Goal: Navigation & Orientation: Find specific page/section

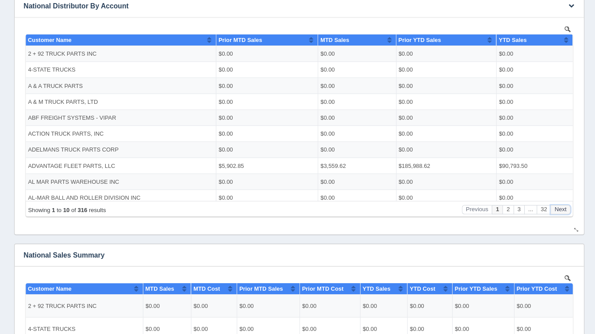
click at [561, 207] on button "Next" at bounding box center [557, 208] width 20 height 9
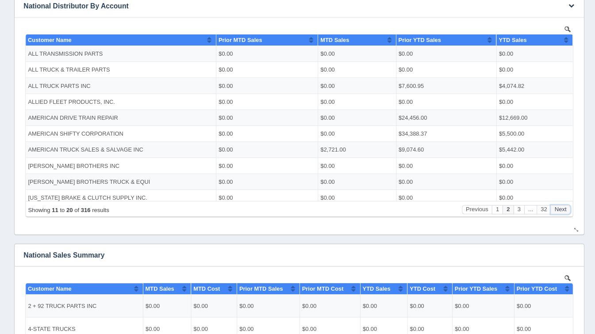
click at [561, 207] on button "Next" at bounding box center [557, 208] width 20 height 9
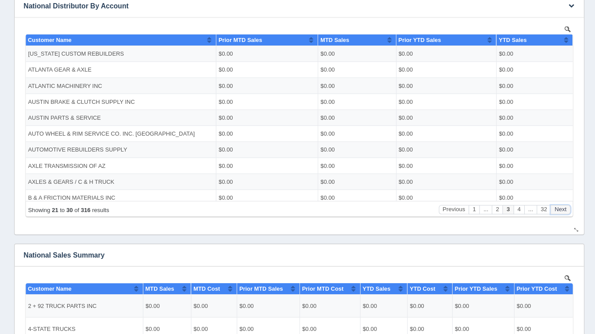
click at [561, 207] on button "Next" at bounding box center [557, 208] width 20 height 9
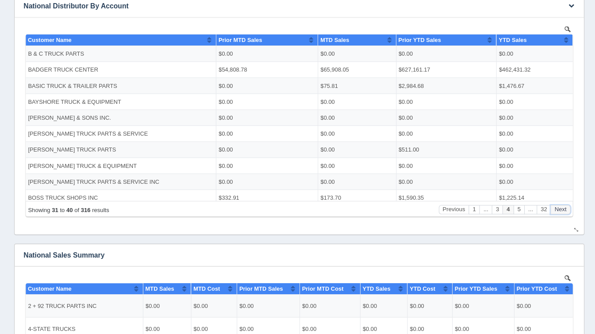
click at [561, 207] on button "Next" at bounding box center [557, 208] width 20 height 9
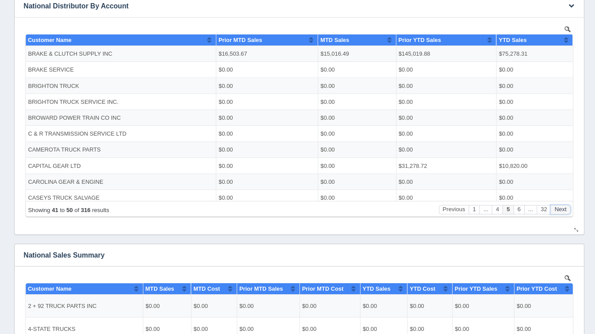
click at [561, 207] on button "Next" at bounding box center [557, 208] width 20 height 9
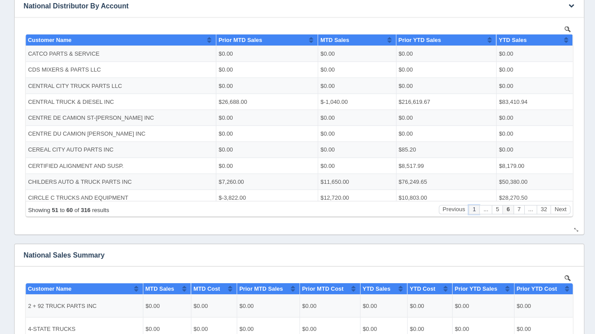
click at [471, 213] on button "1" at bounding box center [471, 208] width 11 height 9
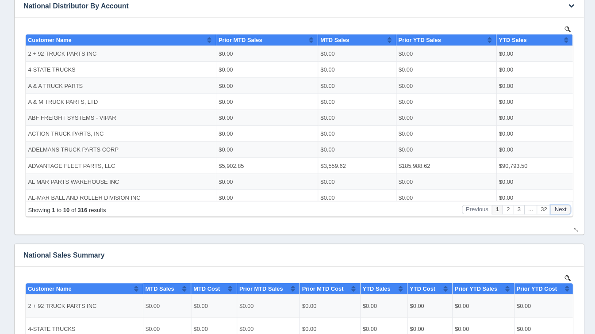
click at [559, 208] on button "Next" at bounding box center [557, 208] width 20 height 9
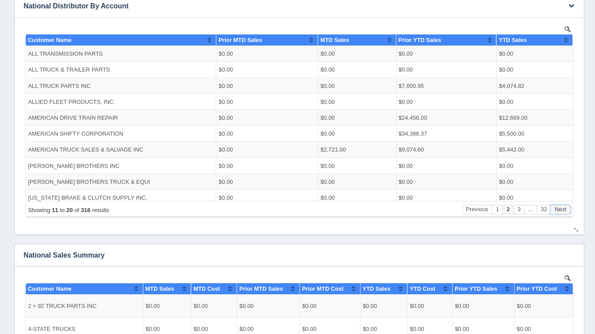
click at [559, 208] on button "Next" at bounding box center [557, 208] width 20 height 9
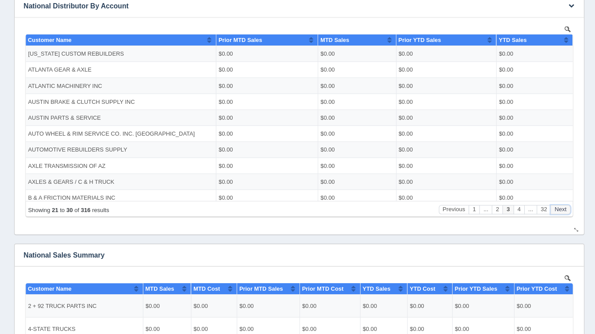
click at [559, 208] on button "Next" at bounding box center [557, 208] width 20 height 9
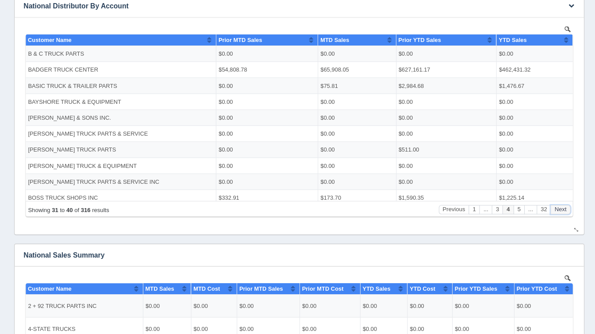
click at [559, 208] on button "Next" at bounding box center [557, 208] width 20 height 9
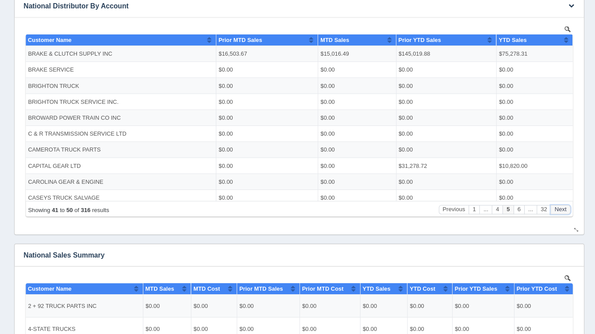
click at [559, 208] on button "Next" at bounding box center [557, 208] width 20 height 9
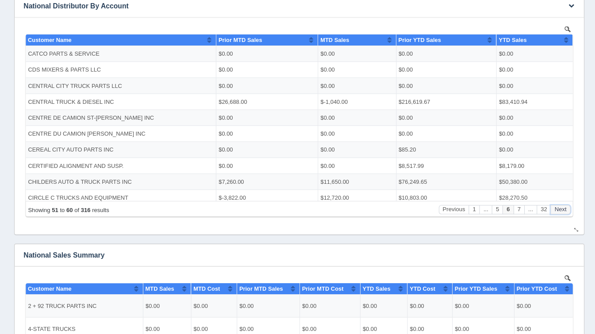
click at [559, 208] on button "Next" at bounding box center [557, 208] width 20 height 9
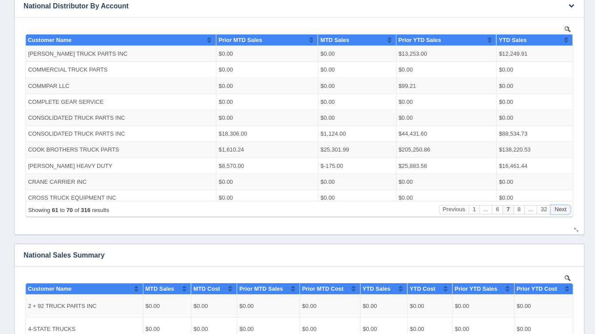
click at [559, 208] on button "Next" at bounding box center [557, 208] width 20 height 9
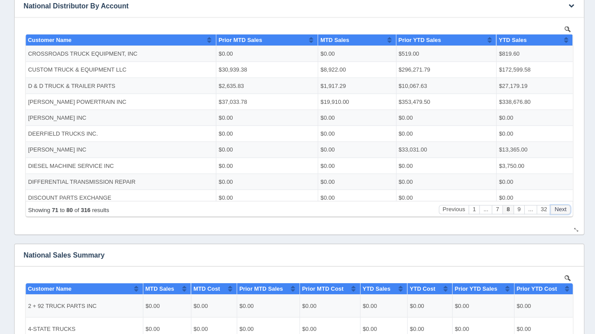
click at [559, 208] on button "Next" at bounding box center [557, 208] width 20 height 9
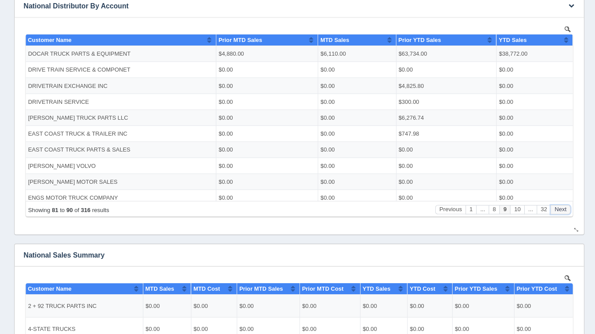
click at [559, 208] on button "Next" at bounding box center [557, 208] width 20 height 9
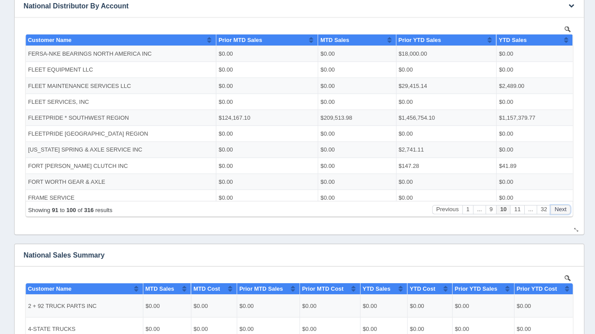
click at [559, 208] on button "Next" at bounding box center [557, 208] width 20 height 9
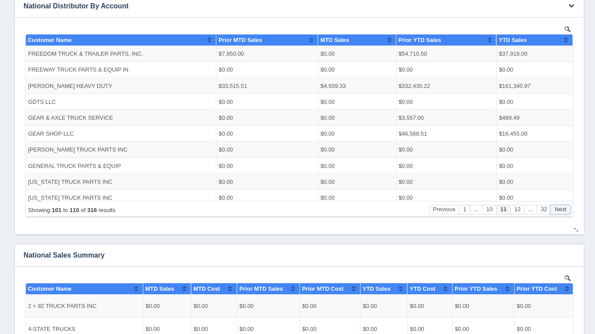
click at [559, 208] on button "Next" at bounding box center [557, 208] width 20 height 9
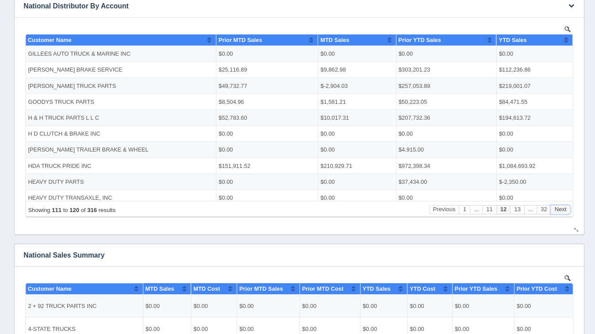
click at [559, 208] on button "Next" at bounding box center [557, 208] width 20 height 9
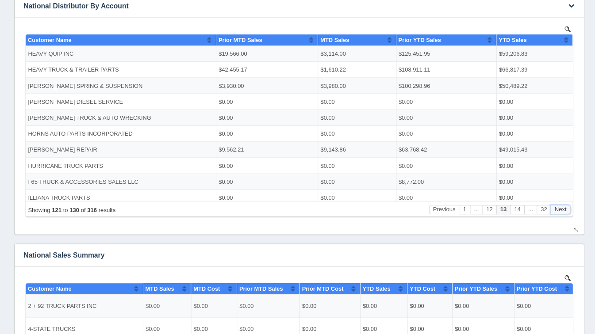
click at [559, 208] on button "Next" at bounding box center [557, 208] width 20 height 9
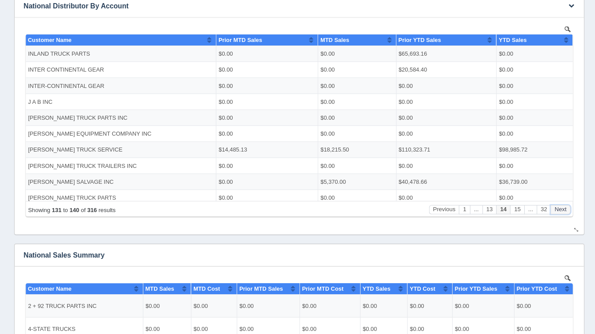
click at [559, 208] on button "Next" at bounding box center [557, 208] width 20 height 9
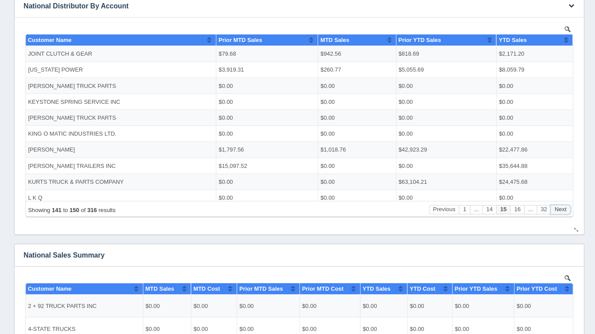
click at [559, 208] on button "Next" at bounding box center [557, 208] width 20 height 9
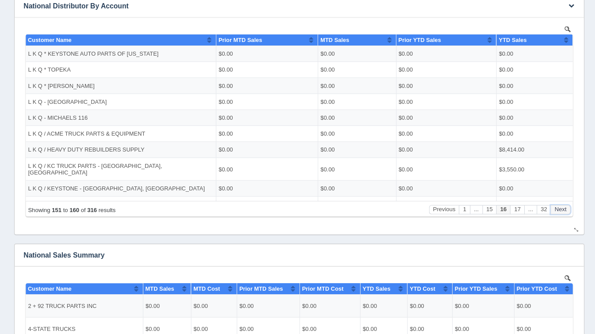
click at [559, 208] on button "Next" at bounding box center [557, 208] width 20 height 9
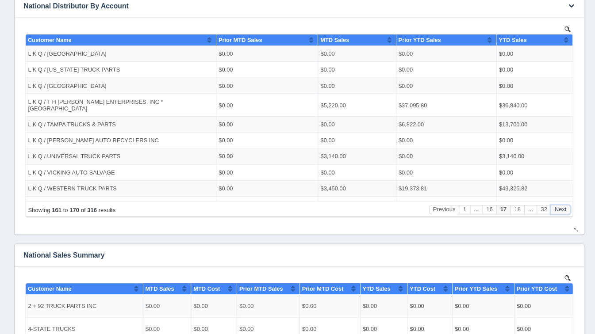
click at [559, 208] on button "Next" at bounding box center [557, 208] width 20 height 9
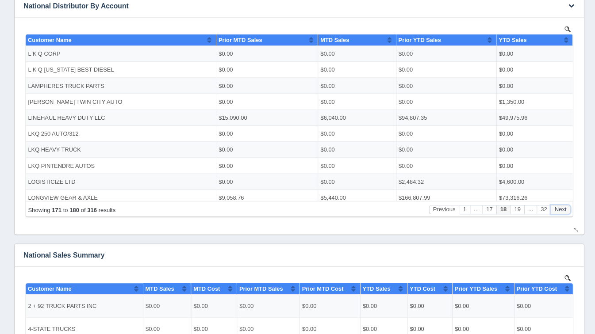
click at [559, 208] on button "Next" at bounding box center [557, 208] width 20 height 9
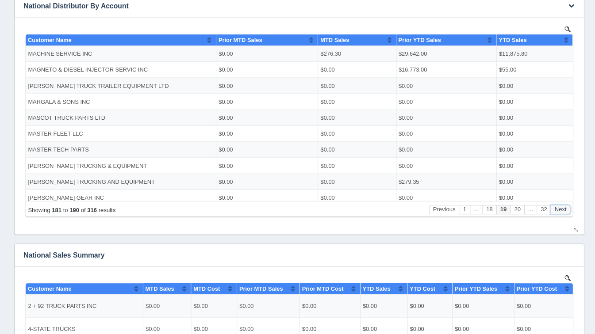
click at [559, 208] on button "Next" at bounding box center [557, 208] width 20 height 9
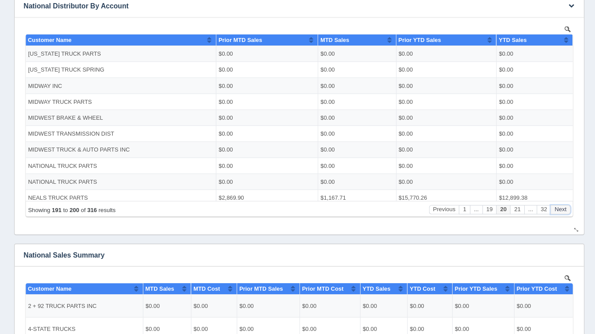
click at [559, 208] on button "Next" at bounding box center [557, 208] width 20 height 9
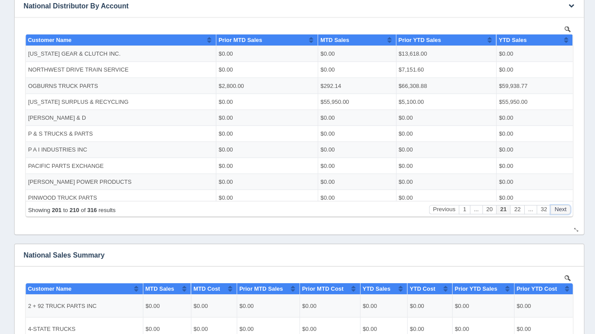
click at [559, 208] on button "Next" at bounding box center [557, 208] width 20 height 9
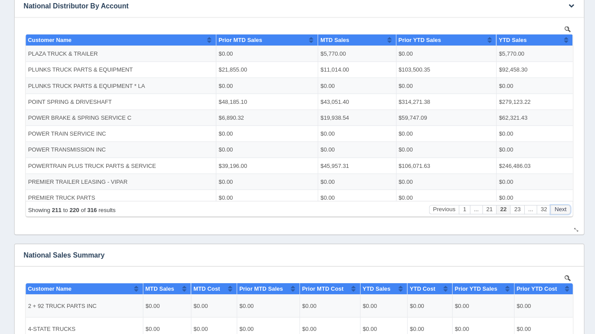
click at [559, 208] on button "Next" at bounding box center [557, 208] width 20 height 9
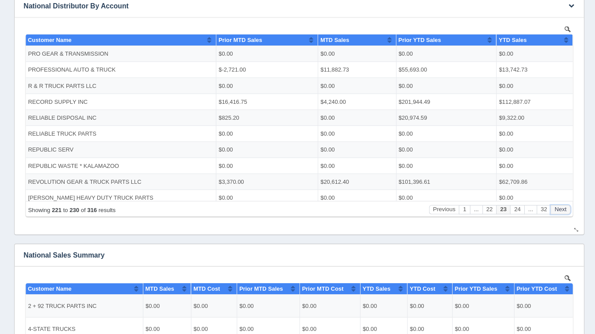
click at [559, 208] on button "Next" at bounding box center [557, 208] width 20 height 9
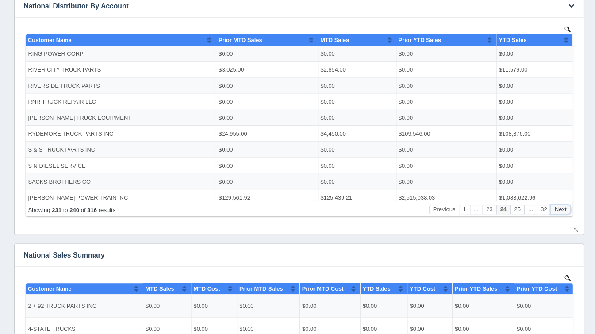
click at [559, 208] on button "Next" at bounding box center [557, 208] width 20 height 9
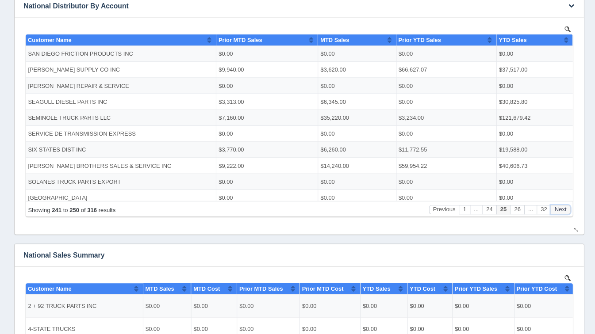
click at [559, 208] on button "Next" at bounding box center [557, 208] width 20 height 9
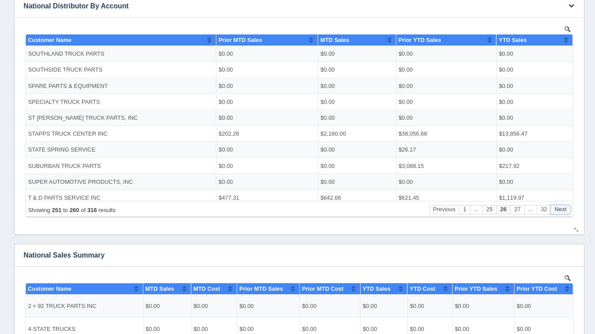
click at [559, 208] on button "Next" at bounding box center [557, 208] width 20 height 9
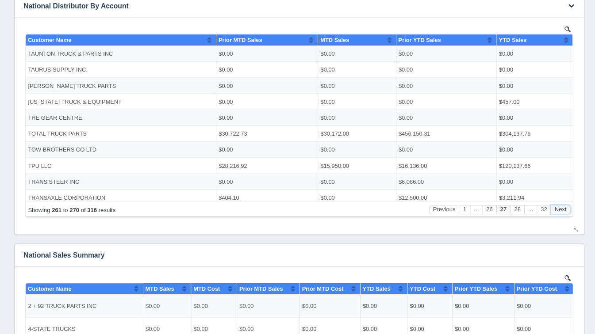
click at [559, 208] on button "Next" at bounding box center [557, 208] width 20 height 9
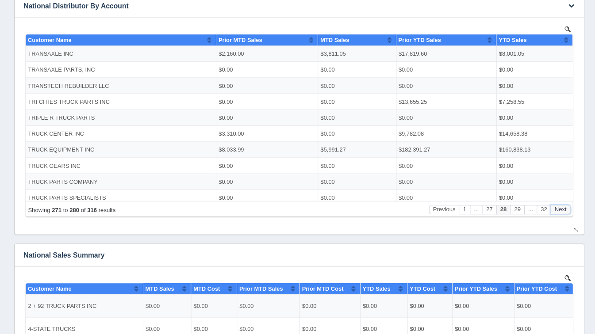
click at [559, 208] on button "Next" at bounding box center [557, 208] width 20 height 9
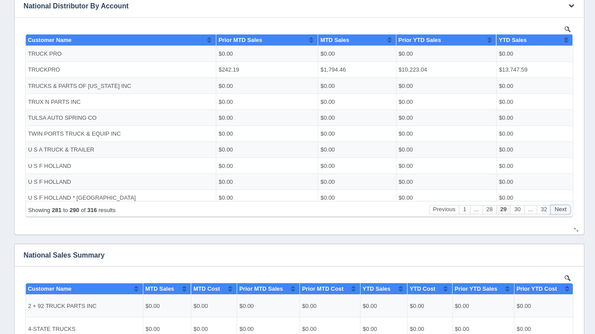
click at [559, 208] on button "Next" at bounding box center [557, 208] width 20 height 9
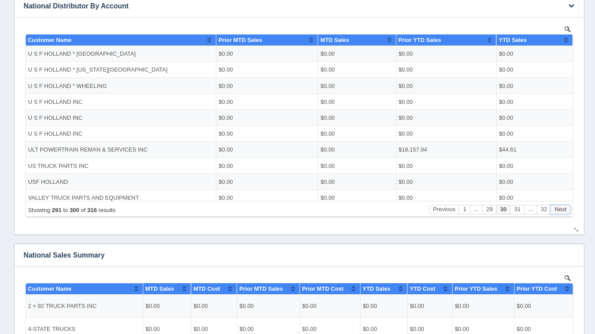
click at [559, 208] on button "Next" at bounding box center [557, 208] width 20 height 9
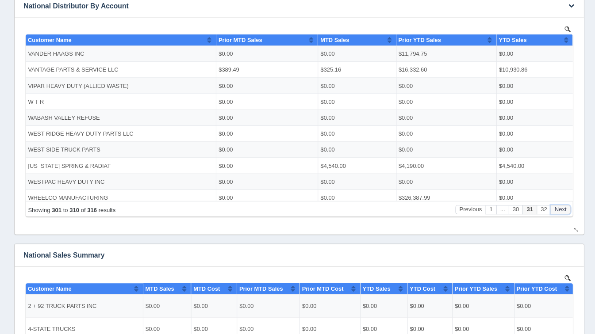
click at [559, 208] on button "Next" at bounding box center [557, 208] width 20 height 9
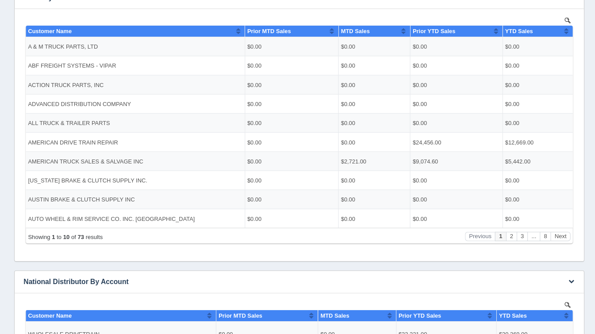
scroll to position [188, 0]
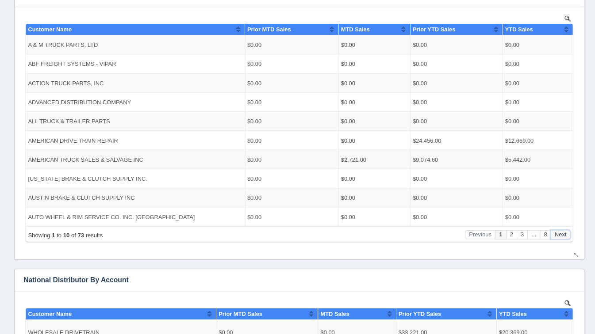
click at [559, 234] on button "Next" at bounding box center [557, 233] width 20 height 9
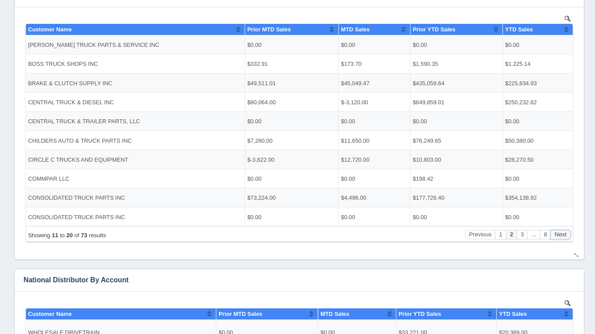
click at [559, 234] on button "Next" at bounding box center [557, 233] width 20 height 9
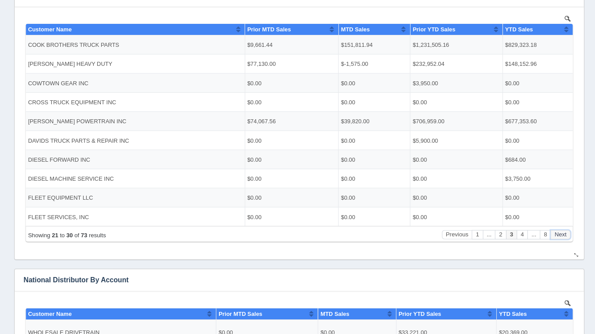
click at [559, 234] on button "Next" at bounding box center [557, 233] width 20 height 9
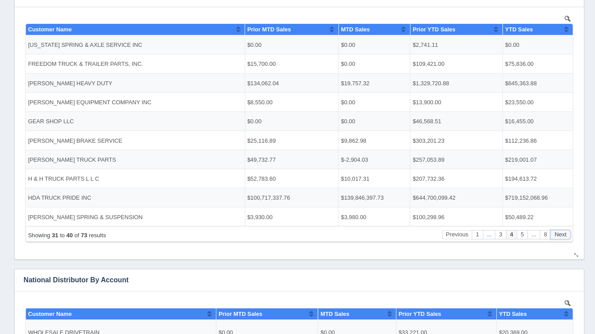
click at [559, 234] on button "Next" at bounding box center [557, 233] width 20 height 9
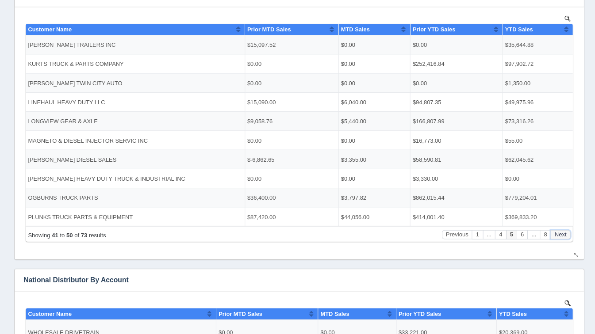
click at [559, 234] on button "Next" at bounding box center [557, 233] width 20 height 9
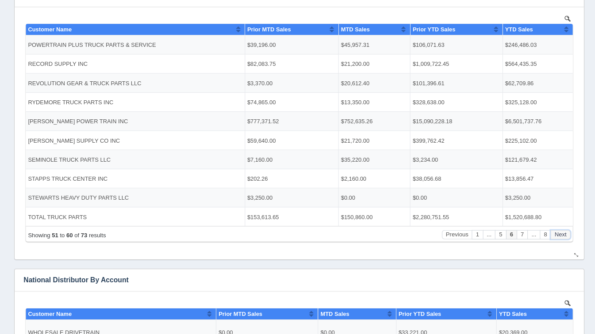
click at [559, 234] on button "Next" at bounding box center [557, 233] width 20 height 9
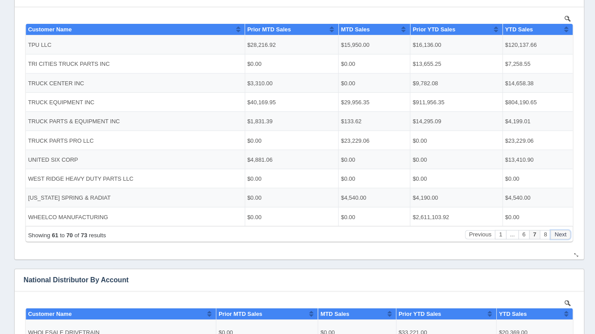
click at [559, 234] on button "Next" at bounding box center [557, 233] width 20 height 9
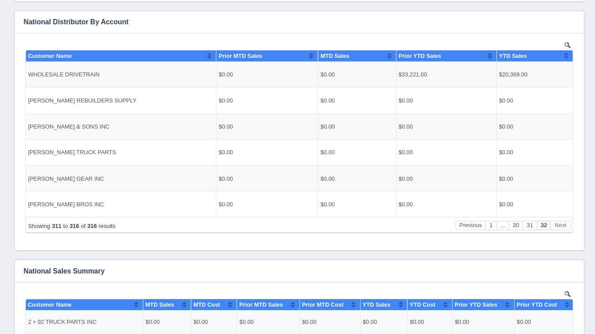
scroll to position [445, 0]
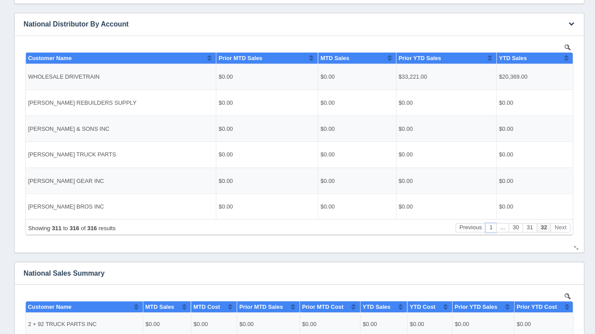
drag, startPoint x: 487, startPoint y: 228, endPoint x: 489, endPoint y: 244, distance: 16.1
click at [489, 239] on html "Show 10 25 50 100 entries Customer Name Prior MTD Sales MTD Sales Prior YTD Sal…" at bounding box center [297, 141] width 548 height 195
click at [486, 230] on button "1" at bounding box center [488, 226] width 11 height 9
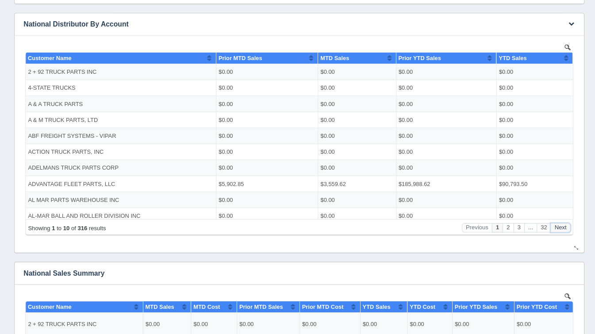
click at [558, 227] on button "Next" at bounding box center [557, 226] width 20 height 9
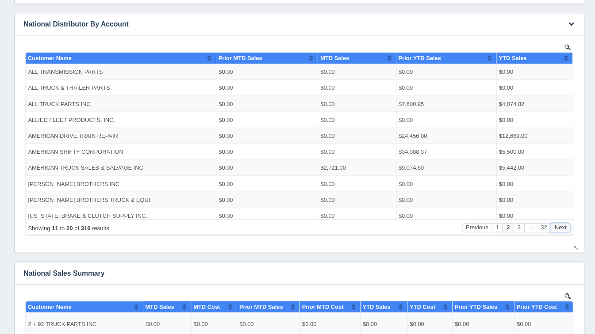
click at [558, 227] on button "Next" at bounding box center [557, 226] width 20 height 9
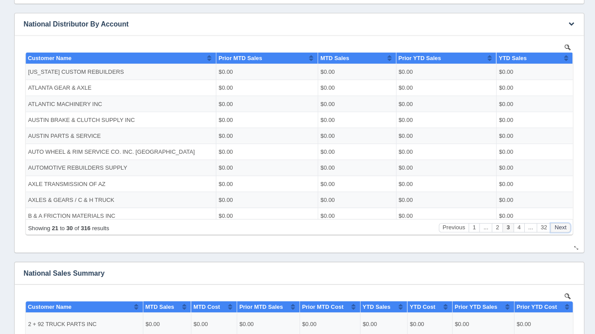
click at [558, 227] on button "Next" at bounding box center [557, 226] width 20 height 9
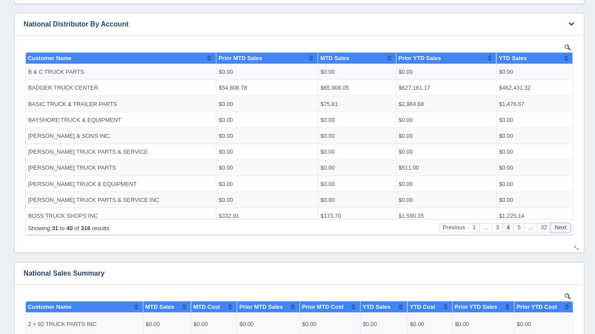
click at [558, 227] on button "Next" at bounding box center [557, 226] width 20 height 9
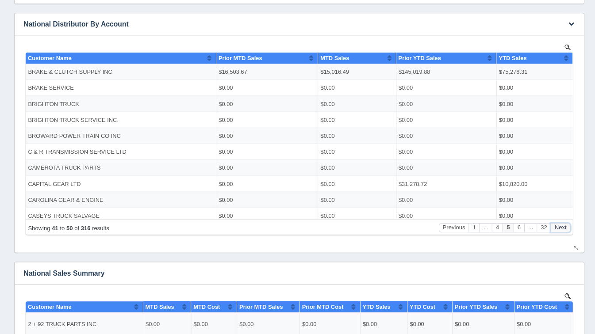
click at [558, 227] on button "Next" at bounding box center [557, 226] width 20 height 9
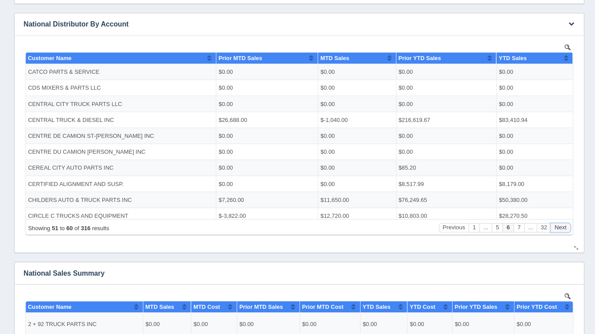
click at [558, 227] on button "Next" at bounding box center [557, 226] width 20 height 9
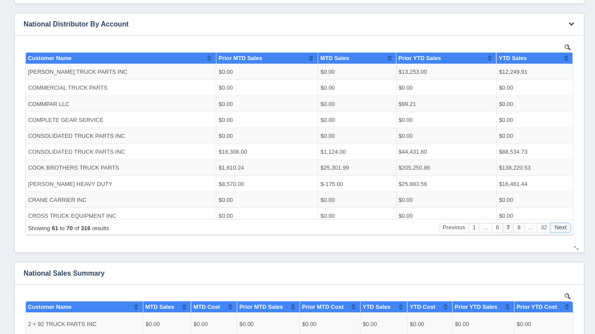
click at [558, 227] on button "Next" at bounding box center [557, 226] width 20 height 9
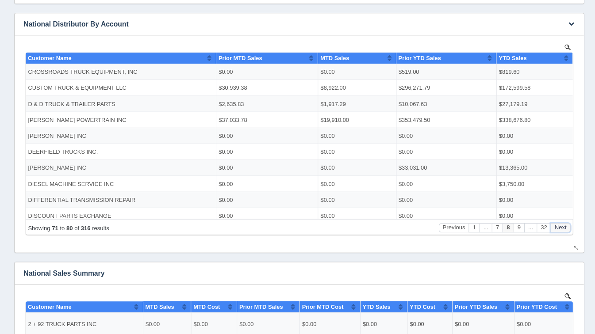
click at [558, 227] on button "Next" at bounding box center [557, 226] width 20 height 9
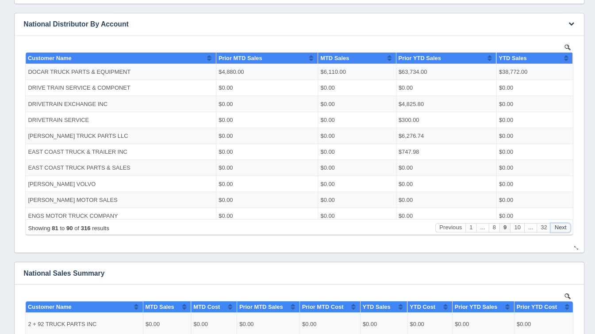
click at [558, 227] on button "Next" at bounding box center [557, 226] width 20 height 9
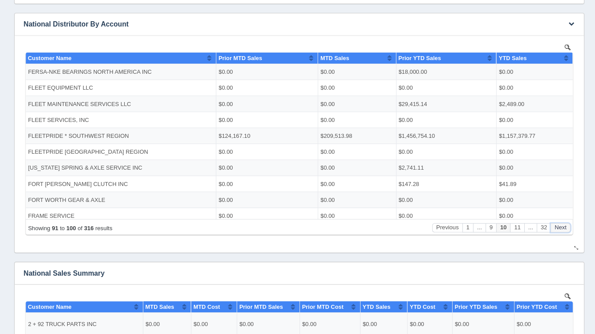
click at [558, 227] on button "Next" at bounding box center [557, 226] width 20 height 9
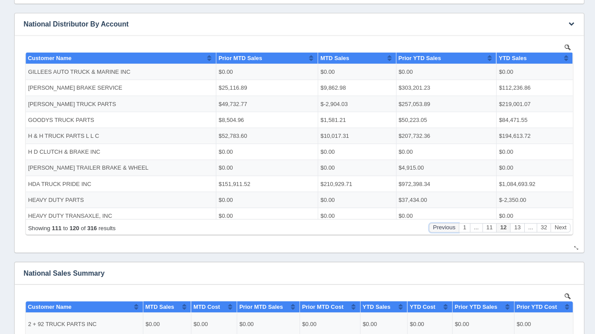
click at [445, 224] on button "Previous" at bounding box center [442, 226] width 30 height 9
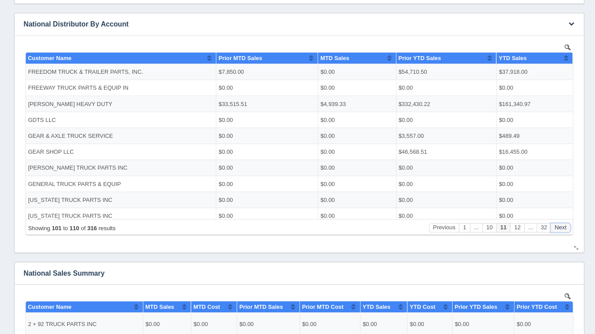
click at [550, 229] on button "Next" at bounding box center [557, 226] width 20 height 9
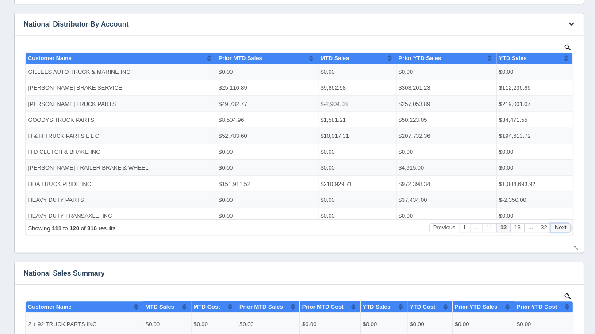
click at [550, 229] on button "Next" at bounding box center [557, 226] width 20 height 9
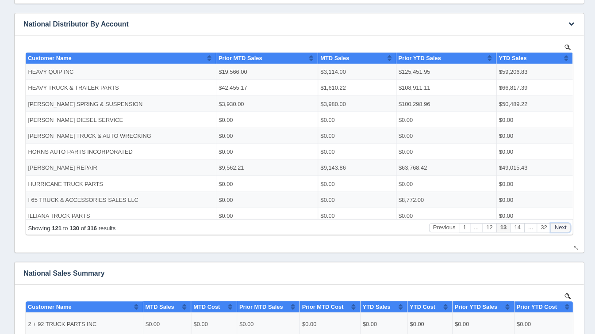
click at [550, 229] on button "Next" at bounding box center [557, 226] width 20 height 9
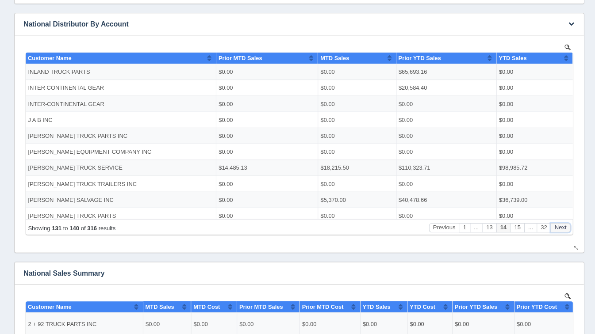
click at [550, 229] on button "Next" at bounding box center [557, 226] width 20 height 9
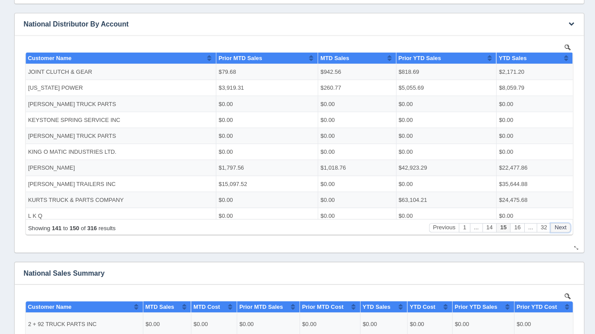
click at [550, 229] on button "Next" at bounding box center [557, 226] width 20 height 9
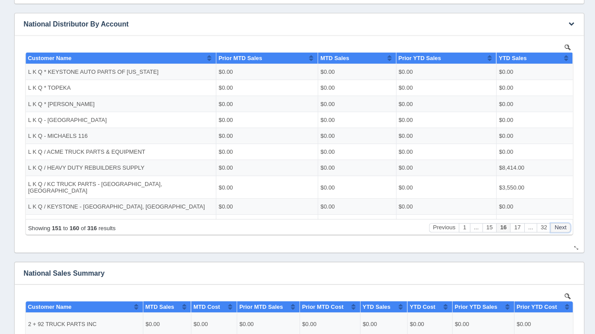
click at [550, 229] on button "Next" at bounding box center [557, 226] width 20 height 9
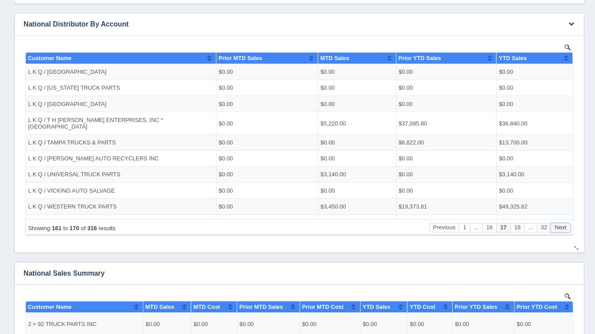
click at [550, 229] on button "Next" at bounding box center [557, 226] width 20 height 9
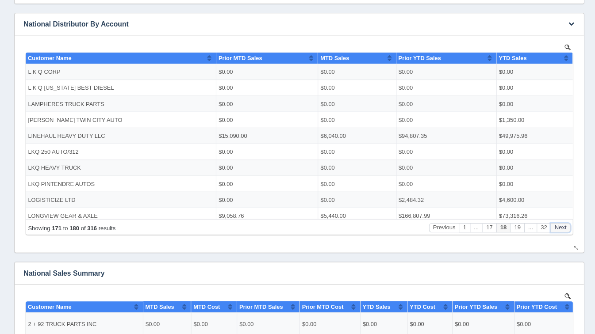
click at [550, 229] on button "Next" at bounding box center [557, 226] width 20 height 9
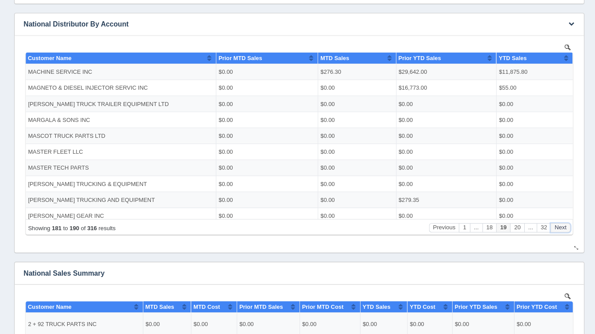
click at [550, 229] on button "Next" at bounding box center [557, 226] width 20 height 9
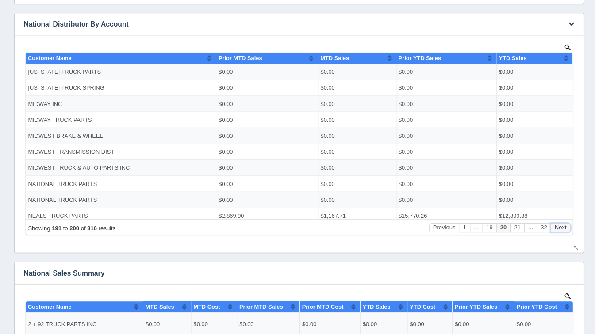
click at [550, 229] on button "Next" at bounding box center [557, 226] width 20 height 9
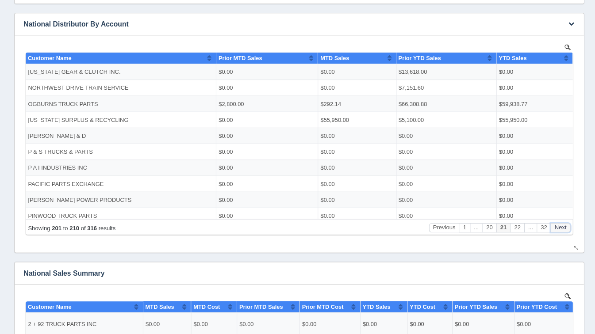
click at [550, 229] on button "Next" at bounding box center [557, 226] width 20 height 9
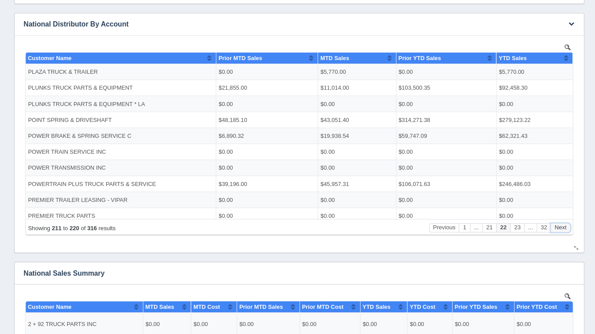
click at [550, 229] on button "Next" at bounding box center [557, 226] width 20 height 9
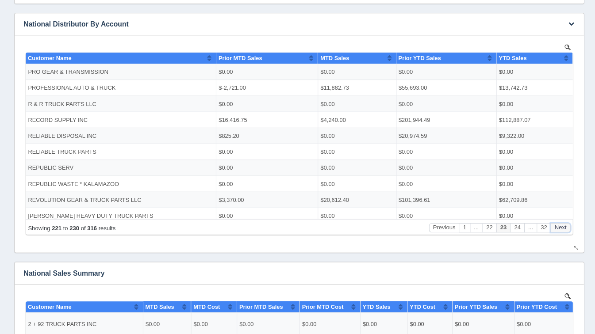
click at [550, 229] on button "Next" at bounding box center [557, 226] width 20 height 9
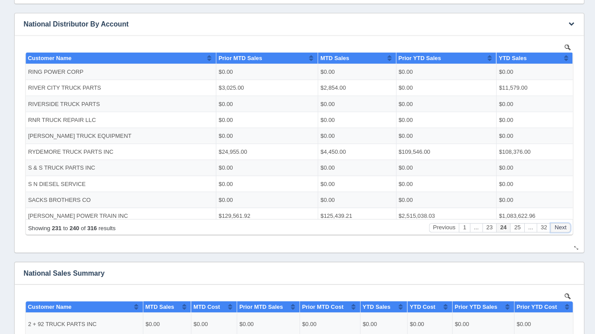
click at [550, 229] on button "Next" at bounding box center [557, 226] width 20 height 9
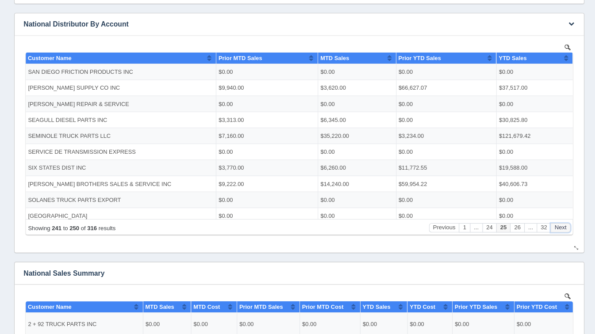
click at [550, 229] on button "Next" at bounding box center [557, 226] width 20 height 9
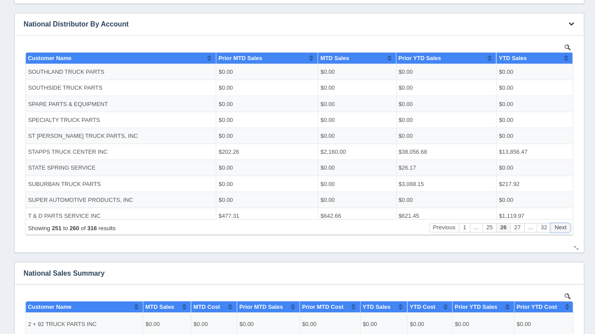
click at [550, 229] on button "Next" at bounding box center [557, 226] width 20 height 9
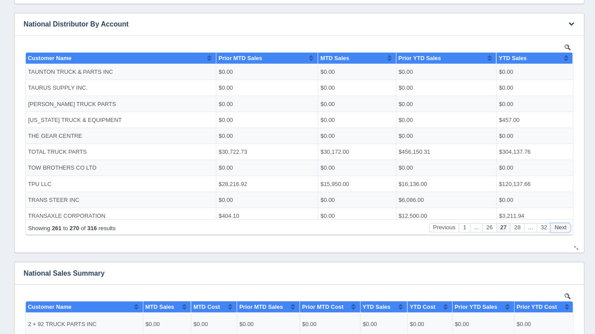
click at [550, 229] on button "Next" at bounding box center [557, 226] width 20 height 9
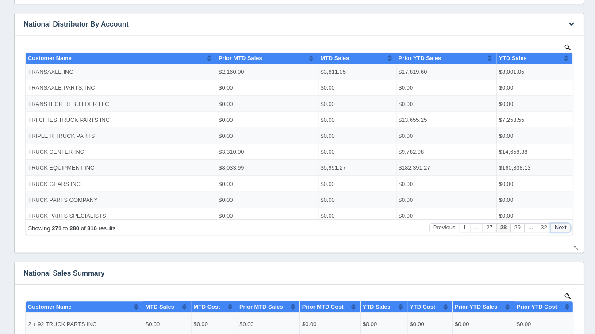
click at [550, 229] on button "Next" at bounding box center [557, 226] width 20 height 9
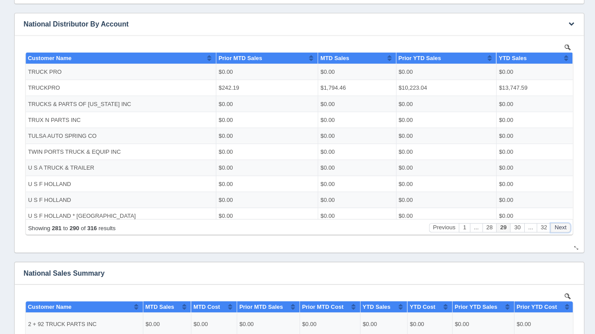
click at [550, 229] on button "Next" at bounding box center [557, 226] width 20 height 9
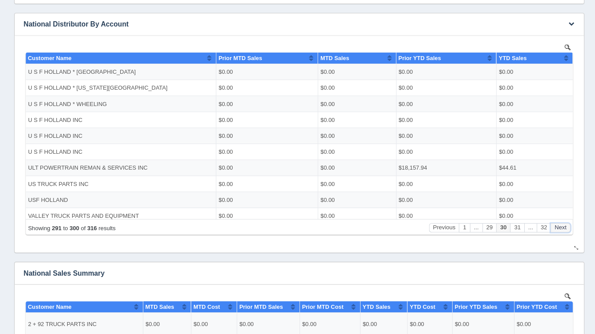
click at [550, 229] on button "Next" at bounding box center [557, 226] width 20 height 9
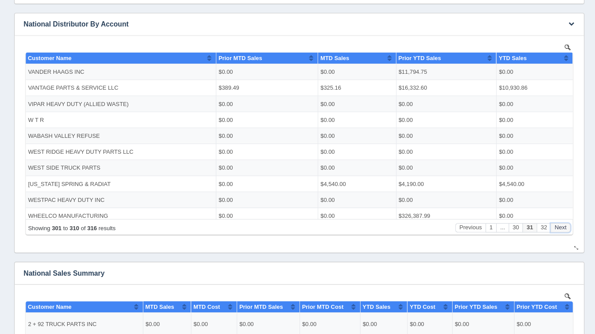
click at [550, 229] on button "Next" at bounding box center [557, 226] width 20 height 9
